Goal: Task Accomplishment & Management: Use online tool/utility

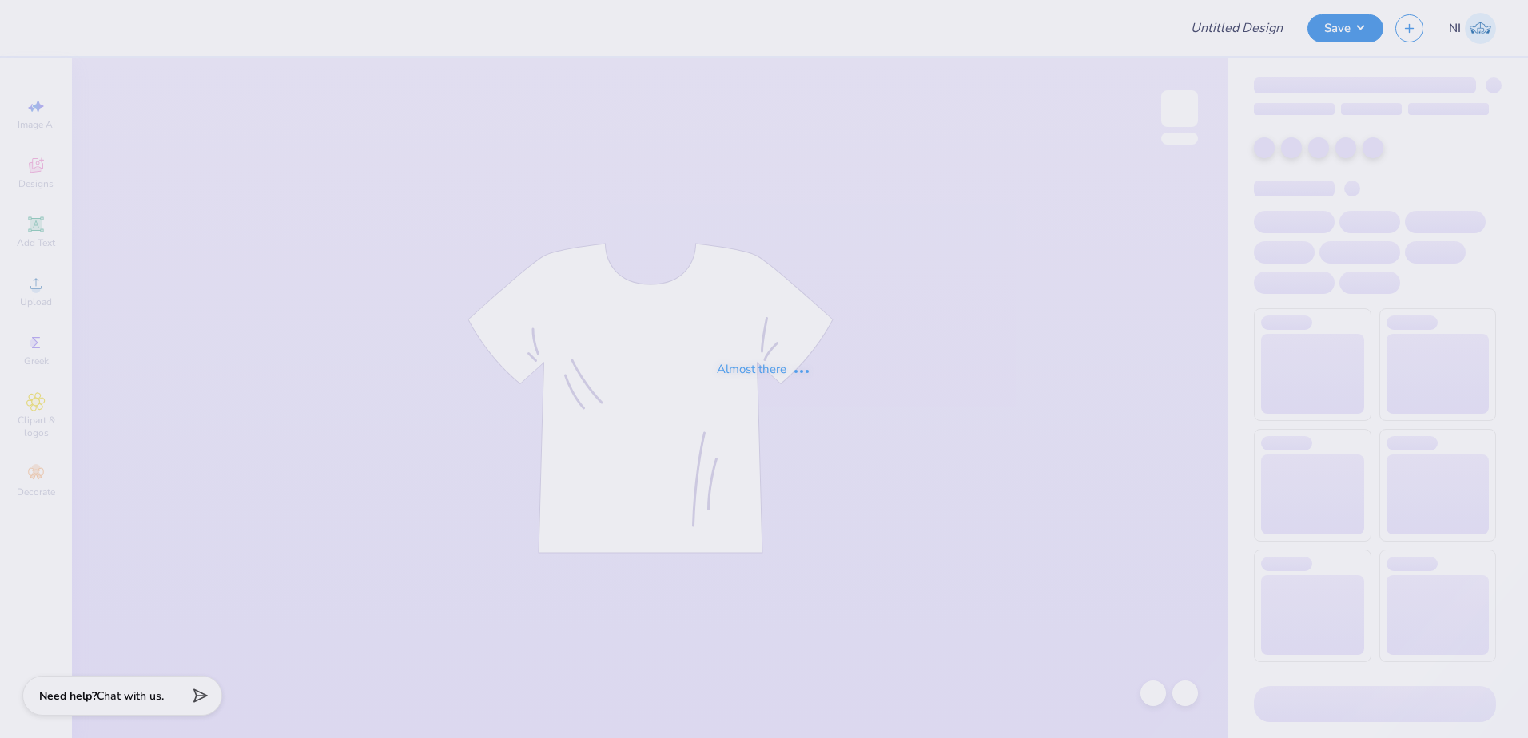
type input "Kali Coppess : Hope College"
type input "Emily Heiss : University of Arizona"
type input "[PERSON_NAME] : [GEOGRAPHIC_DATA][US_STATE]"
